Goal: Download file/media

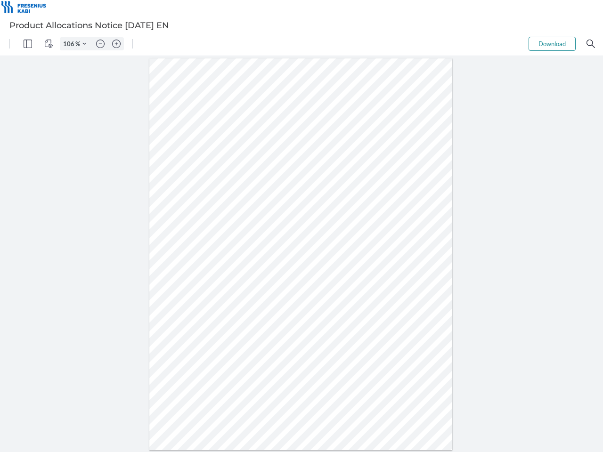
click at [28, 44] on img "Panel" at bounding box center [28, 44] width 8 height 8
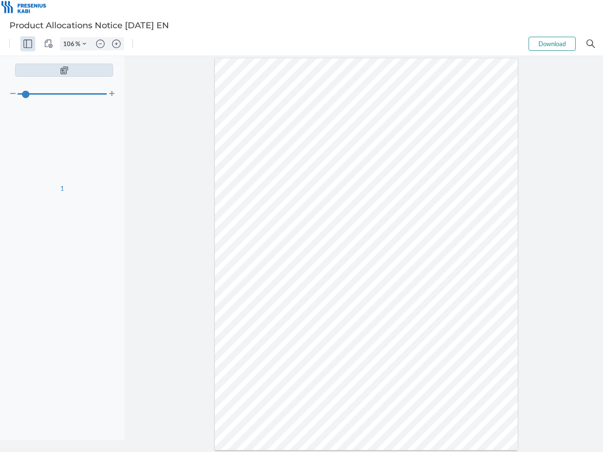
click at [49, 44] on img "View Controls" at bounding box center [48, 44] width 8 height 8
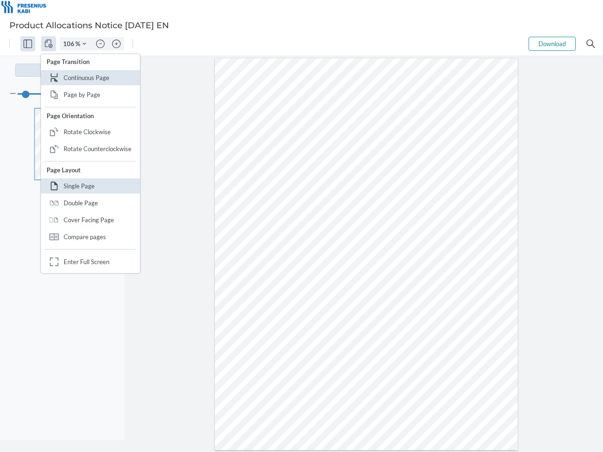
click at [70, 44] on input "106" at bounding box center [67, 44] width 15 height 8
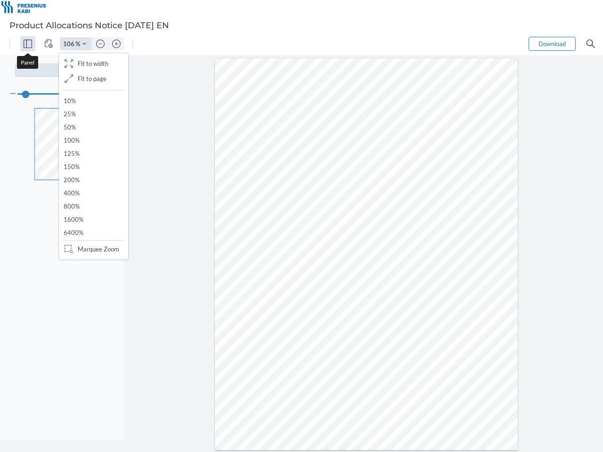
click at [84, 44] on img "Zoom Controls" at bounding box center [84, 44] width 4 height 4
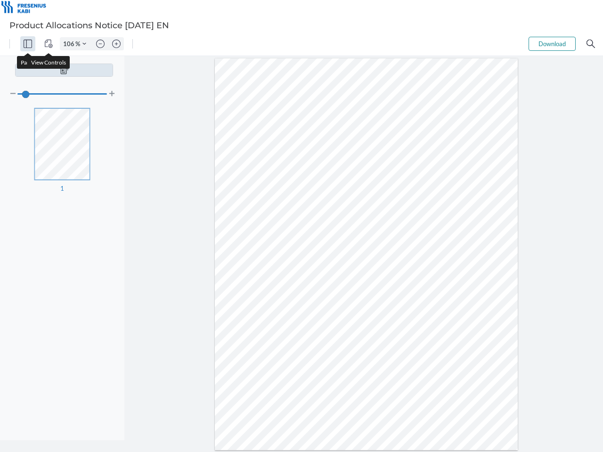
click at [100, 44] on img "Zoom out" at bounding box center [100, 44] width 8 height 8
click at [116, 44] on img "Zoom in" at bounding box center [116, 44] width 8 height 8
type input "106"
click at [552, 44] on button "Download" at bounding box center [552, 44] width 47 height 14
click at [591, 44] on img "Search" at bounding box center [590, 44] width 8 height 8
